Goal: Task Accomplishment & Management: Manage account settings

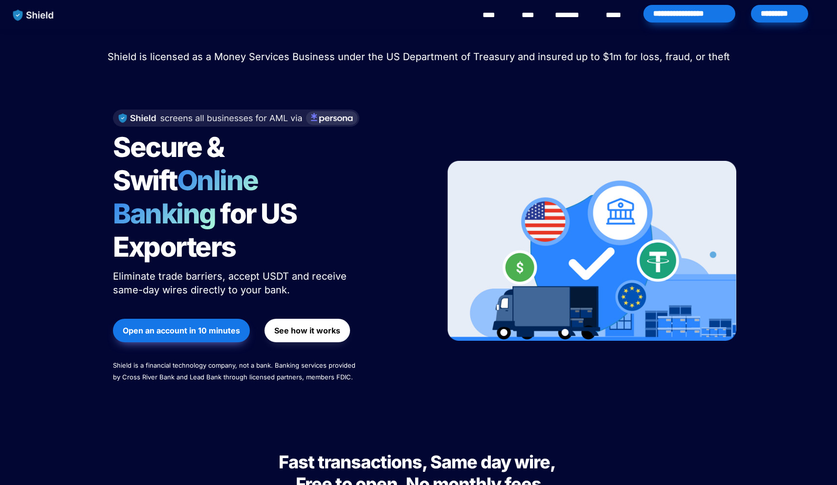
click at [788, 17] on div "*********" at bounding box center [779, 14] width 57 height 18
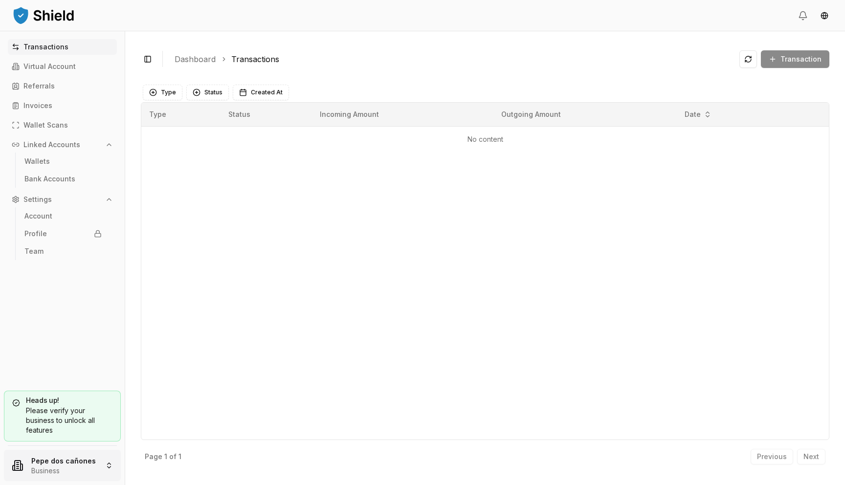
click at [70, 469] on html "Transactions Virtual Account Referrals Invoices Wallet Scans Linked Accounts Wa…" at bounding box center [422, 242] width 845 height 485
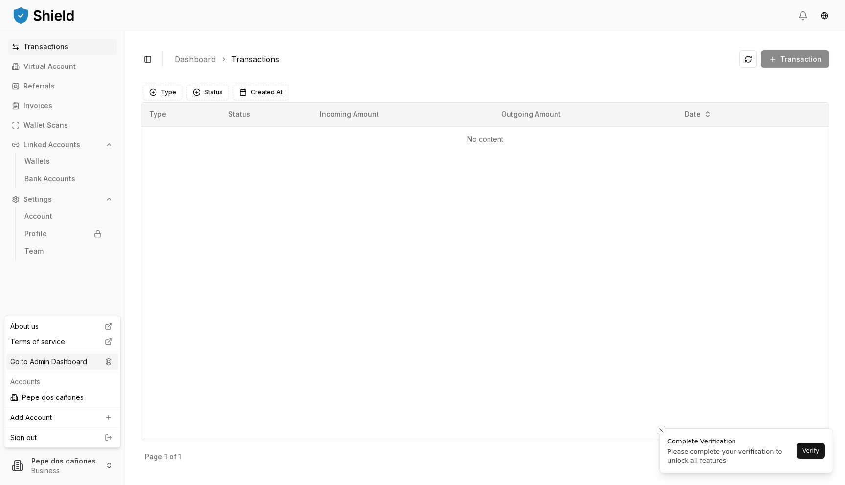
click at [93, 359] on div "Go to Admin Dashboard" at bounding box center [62, 362] width 112 height 16
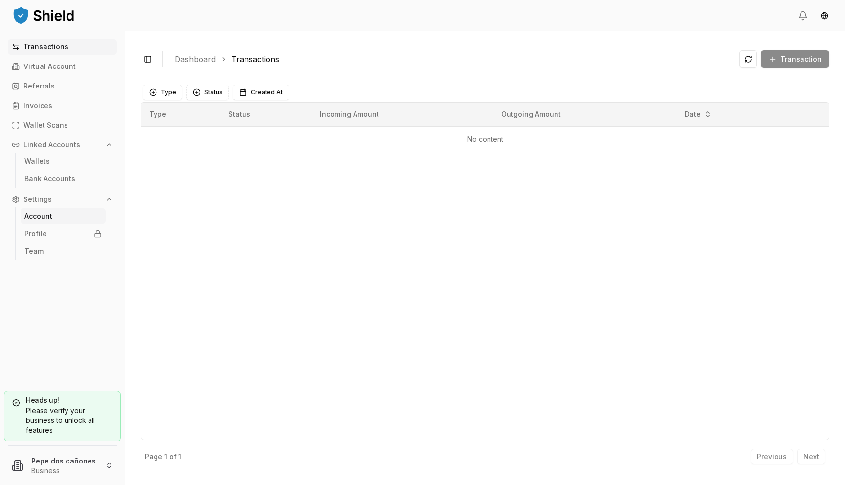
click at [58, 217] on link "Account" at bounding box center [63, 216] width 85 height 16
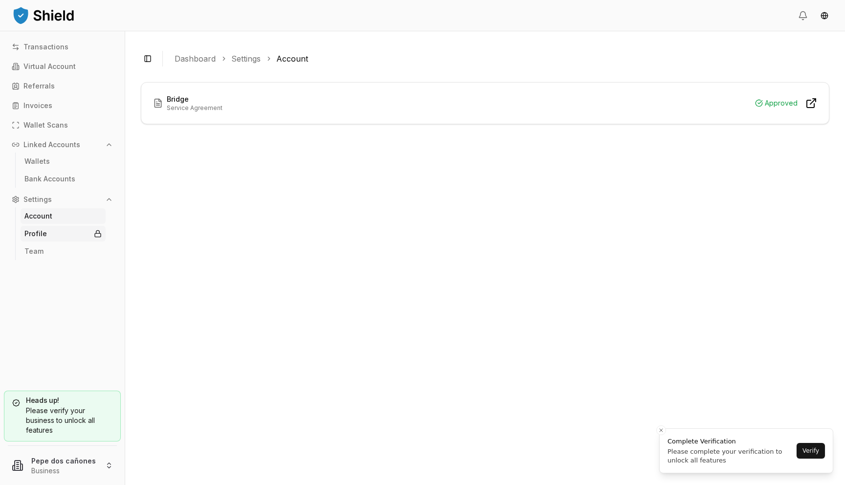
click at [58, 231] on link "Profile" at bounding box center [63, 234] width 85 height 16
click at [90, 329] on div "Transactions Virtual Account Referrals Invoices Wallet Scans Linked Accounts Wa…" at bounding box center [62, 209] width 125 height 340
click at [65, 452] on html "Transactions Virtual Account Referrals Invoices Wallet Scans Linked Accounts Wa…" at bounding box center [422, 242] width 845 height 485
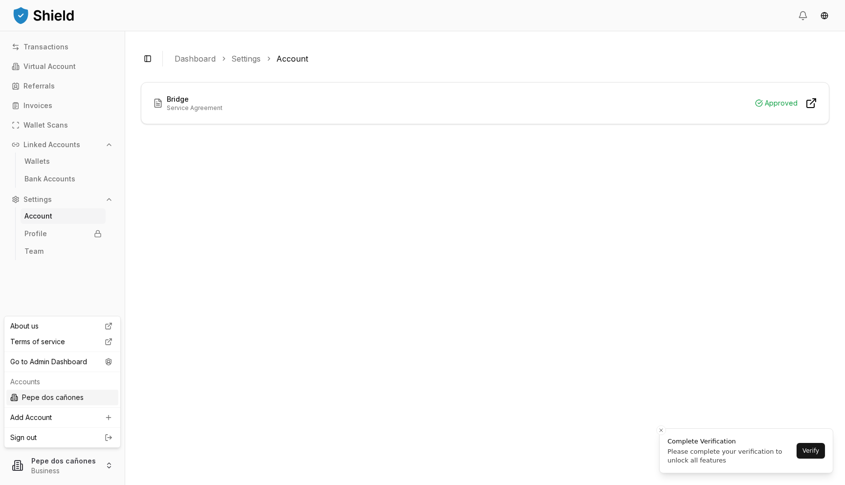
click at [69, 400] on div "Pepe dos cañones" at bounding box center [62, 398] width 112 height 16
click at [72, 460] on html "Transactions Virtual Account Referrals Invoices Wallet Scans Linked Accounts Wa…" at bounding box center [422, 242] width 845 height 485
click at [77, 371] on div "About us Terms of service Go to Admin Dashboard Accounts Pepe dos cañones Add A…" at bounding box center [62, 382] width 117 height 132
click at [79, 362] on div "Go to Admin Dashboard" at bounding box center [62, 362] width 112 height 16
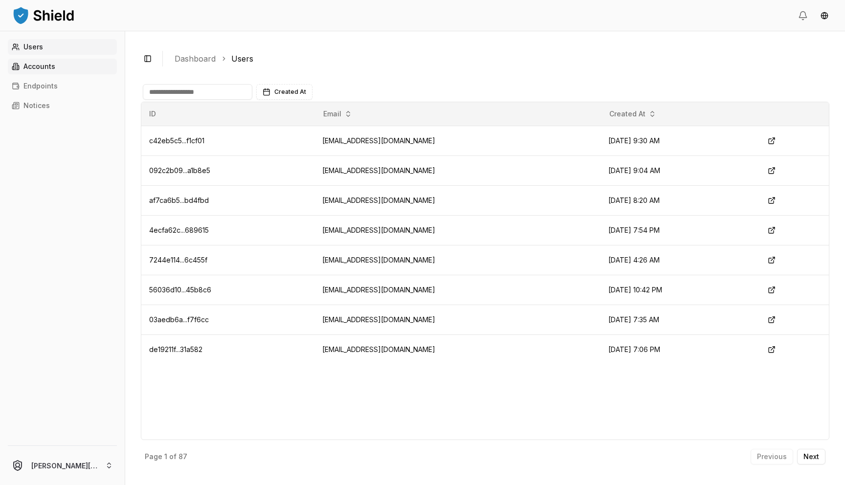
click at [67, 63] on link "Accounts" at bounding box center [62, 67] width 109 height 16
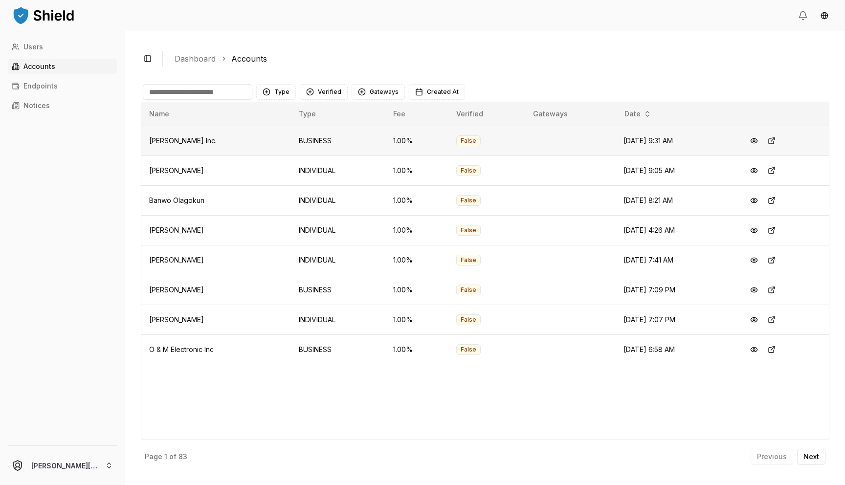
click at [172, 143] on span "David Inc." at bounding box center [182, 140] width 67 height 8
click at [778, 139] on button at bounding box center [772, 141] width 18 height 18
click at [779, 345] on button at bounding box center [772, 350] width 18 height 18
click at [774, 352] on button at bounding box center [772, 350] width 18 height 18
click at [328, 94] on button "Verified" at bounding box center [324, 92] width 48 height 16
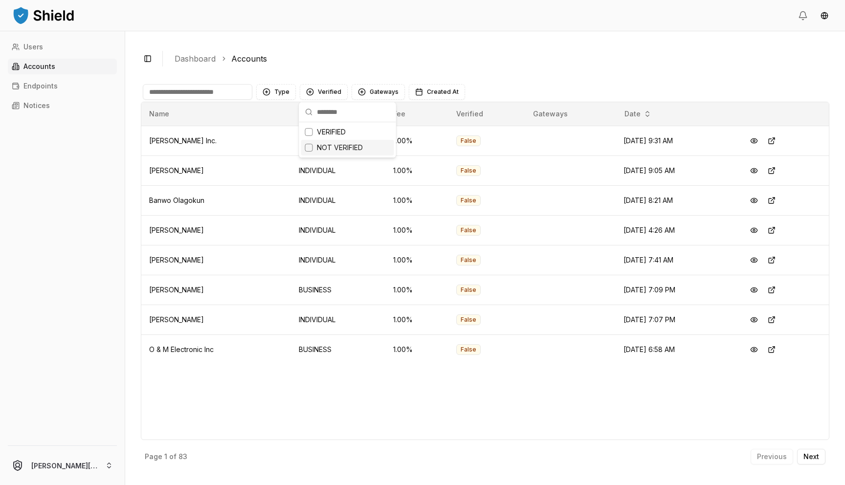
click at [331, 152] on span "NOT VERIFIED" at bounding box center [340, 148] width 46 height 10
click at [284, 90] on button "Type" at bounding box center [276, 92] width 40 height 16
click at [291, 146] on span "BUSINESS" at bounding box center [290, 148] width 33 height 10
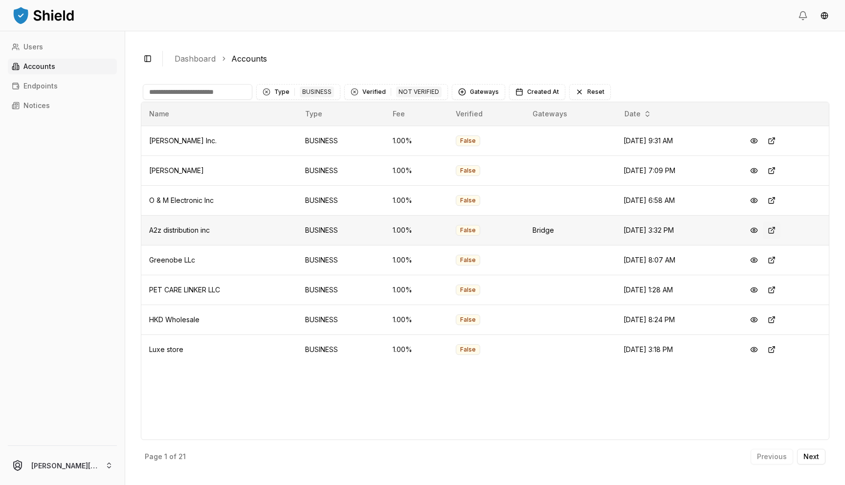
click at [779, 233] on button at bounding box center [772, 231] width 18 height 18
click at [778, 264] on button at bounding box center [772, 260] width 18 height 18
click at [775, 290] on button at bounding box center [772, 290] width 18 height 18
click at [777, 317] on button at bounding box center [772, 320] width 18 height 18
click at [777, 351] on button at bounding box center [772, 350] width 18 height 18
